Goal: Transaction & Acquisition: Obtain resource

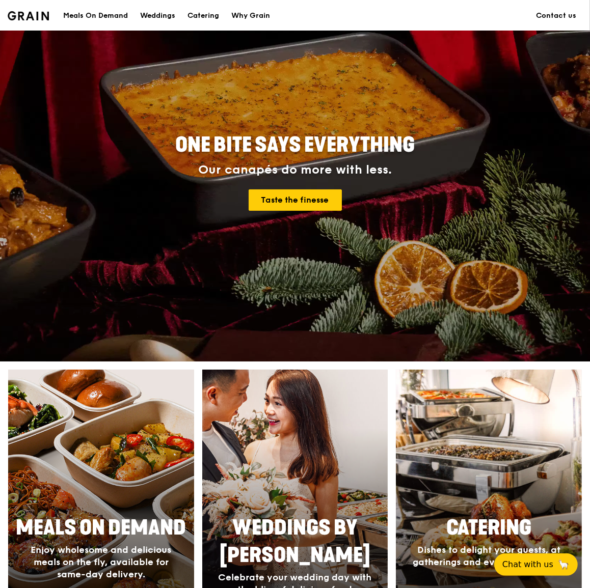
scroll to position [231, 0]
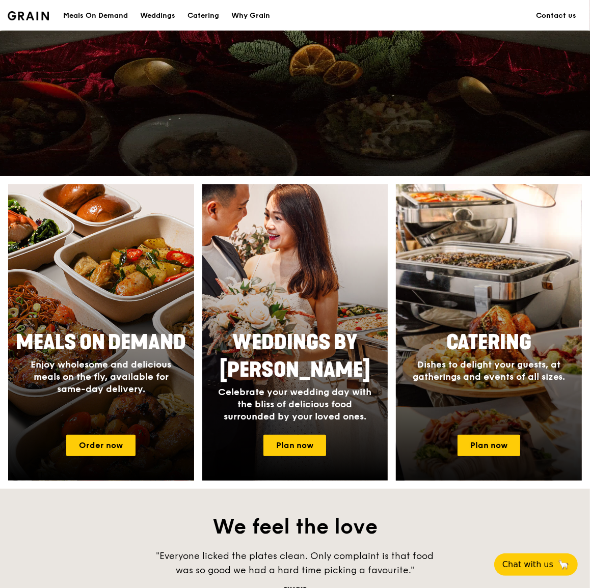
click at [467, 323] on div at bounding box center [488, 333] width 204 height 326
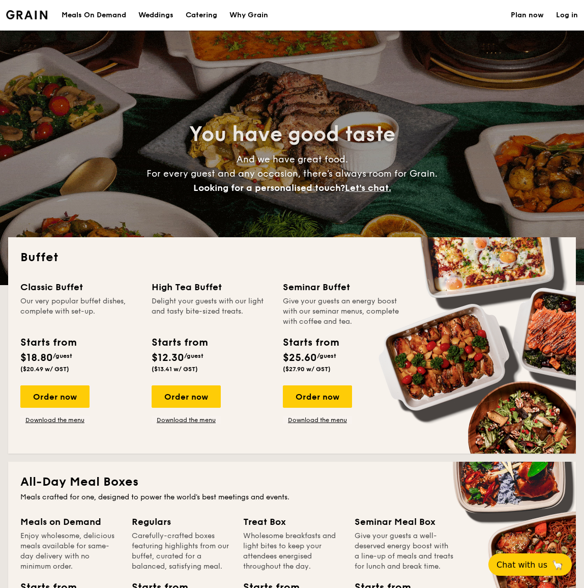
select select
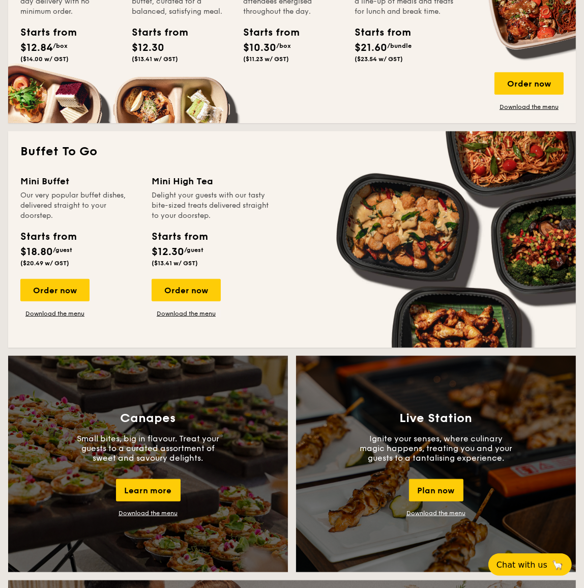
scroll to position [879, 0]
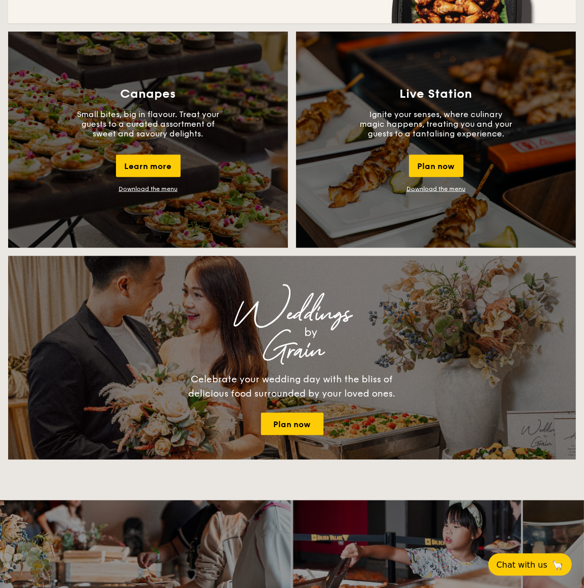
click at [448, 105] on div "Live Station Ignite your senses, where culinary magic happens, treating you and…" at bounding box center [436, 140] width 280 height 216
click at [441, 161] on div "Plan now" at bounding box center [436, 166] width 54 height 22
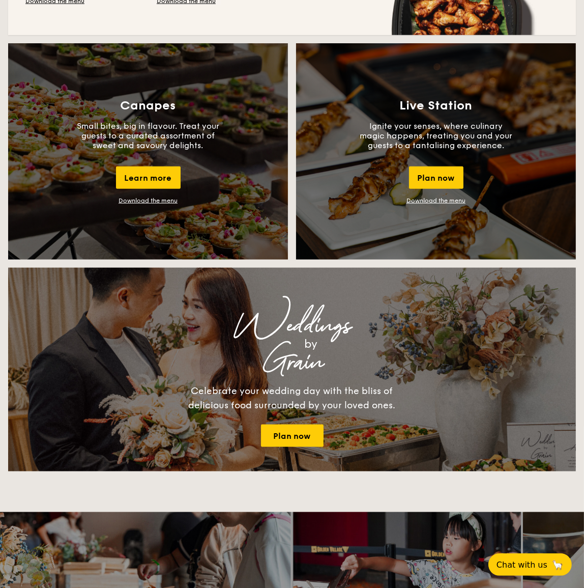
scroll to position [682, 0]
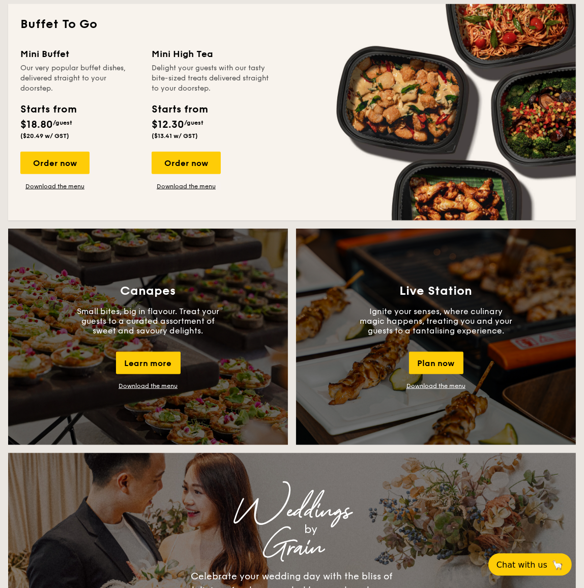
click at [452, 290] on h3 "Live Station" at bounding box center [436, 291] width 73 height 14
click at [419, 386] on link "Download the menu" at bounding box center [436, 385] width 59 height 7
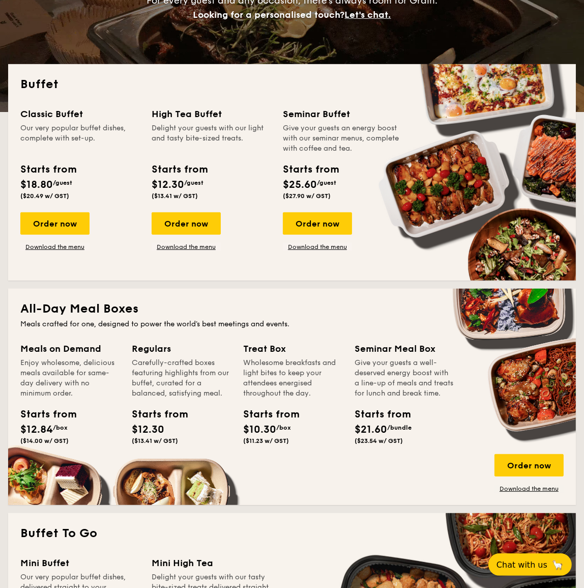
scroll to position [35, 0]
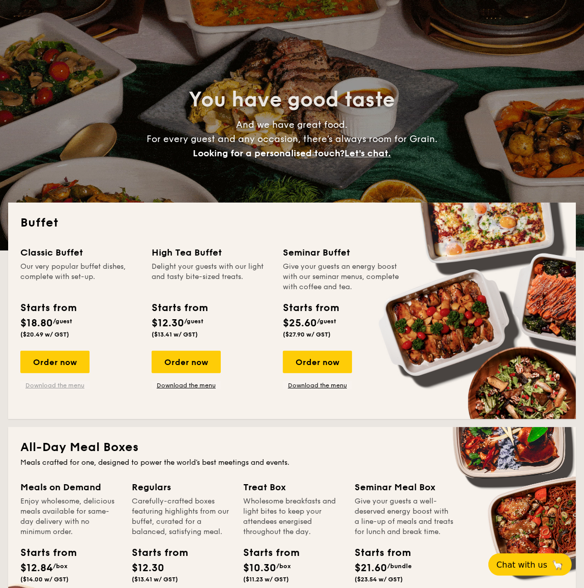
click at [57, 384] on link "Download the menu" at bounding box center [54, 385] width 69 height 8
